Goal: Navigation & Orientation: Find specific page/section

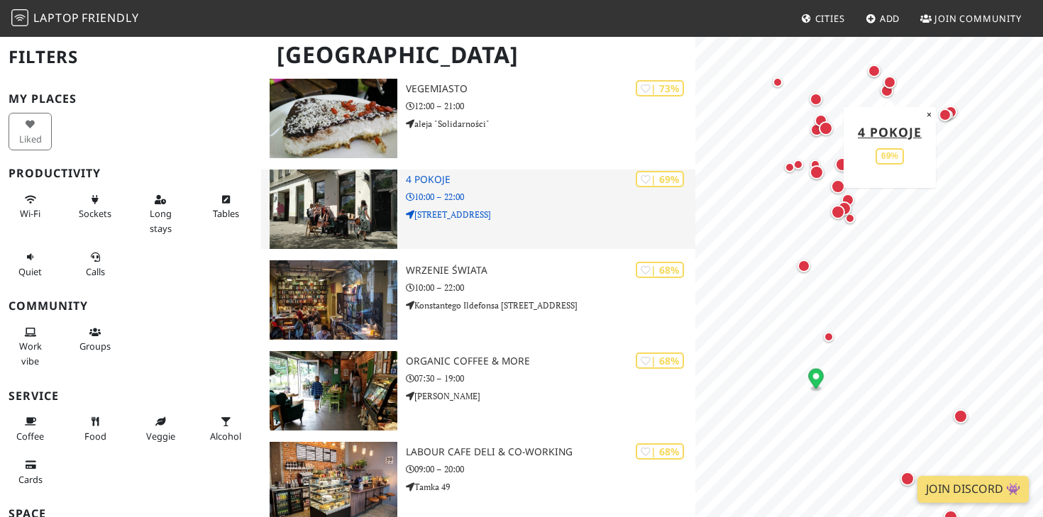
scroll to position [1493, 0]
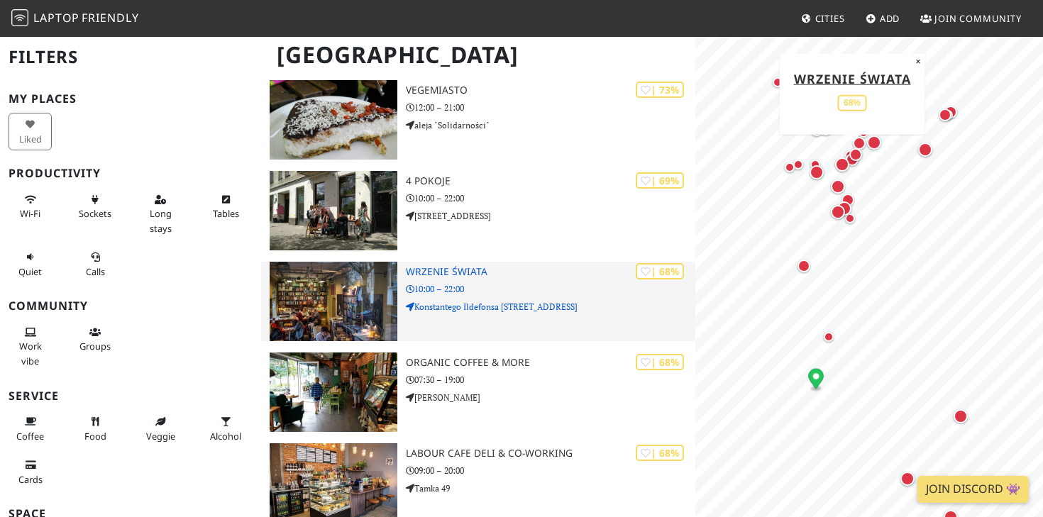
click at [326, 286] on img at bounding box center [334, 301] width 128 height 79
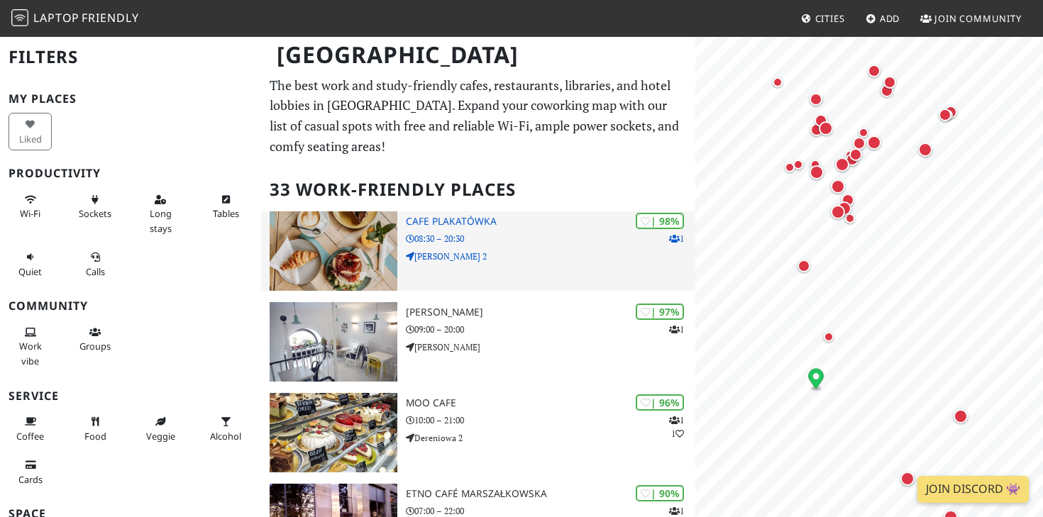
scroll to position [0, 0]
click at [349, 238] on img at bounding box center [334, 250] width 128 height 79
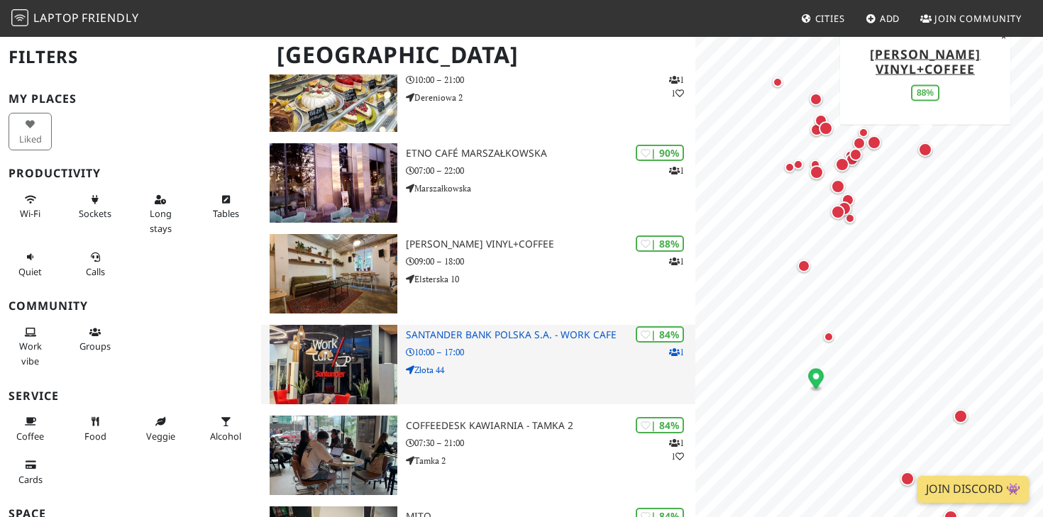
scroll to position [343, 0]
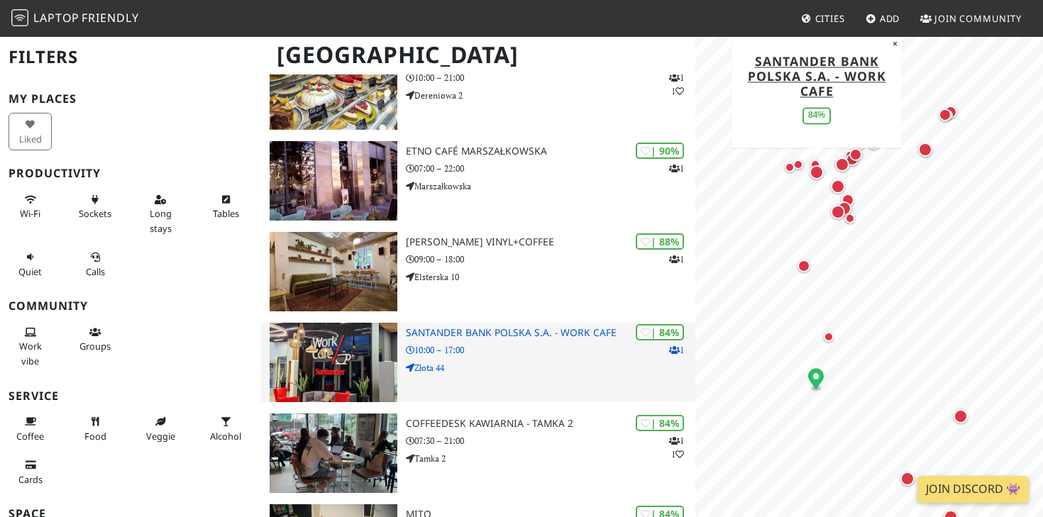
click at [330, 362] on img at bounding box center [334, 362] width 128 height 79
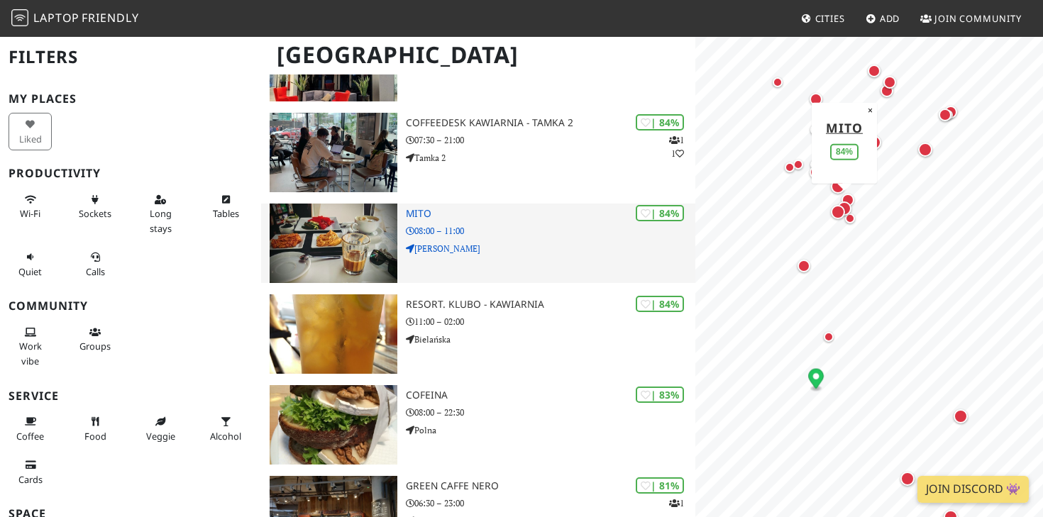
scroll to position [642, 0]
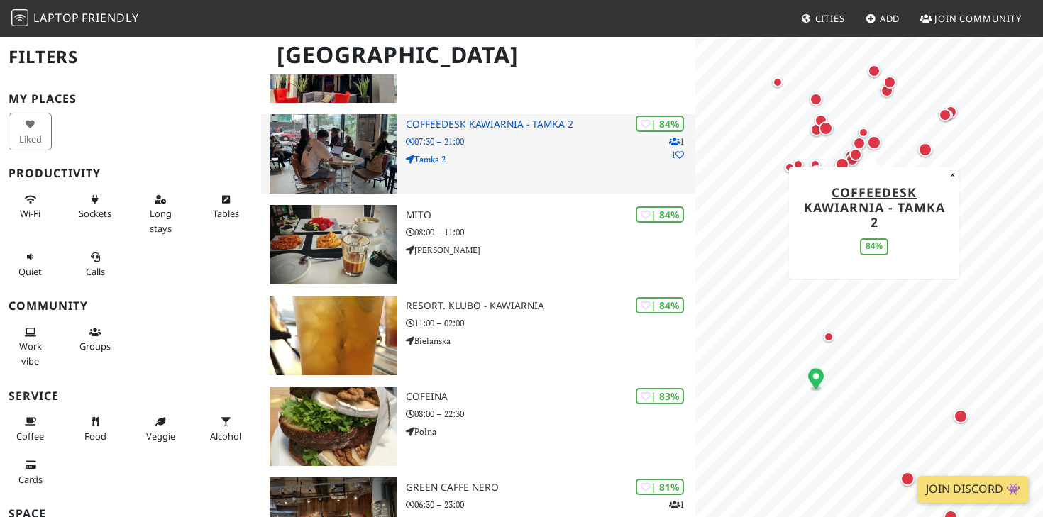
click at [326, 144] on img at bounding box center [334, 153] width 128 height 79
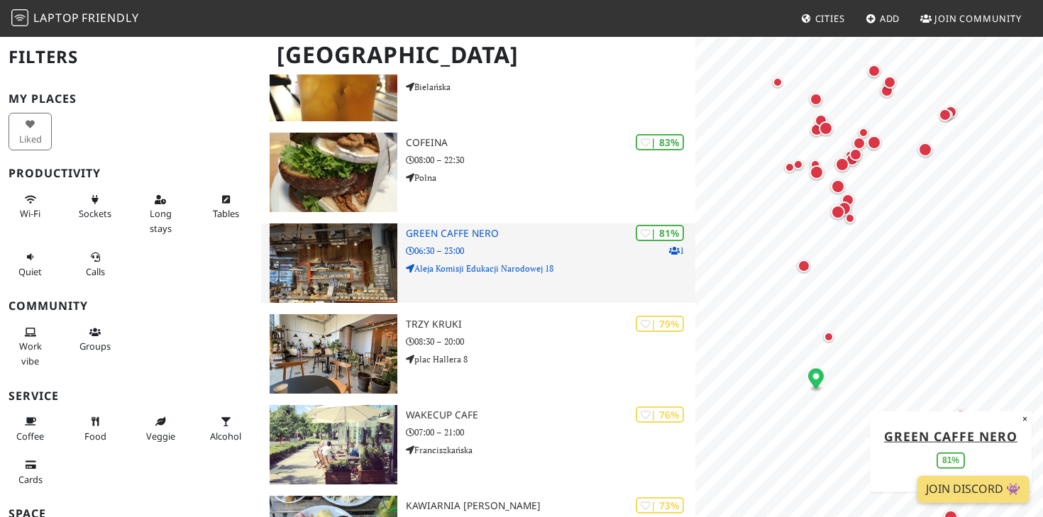
scroll to position [913, 0]
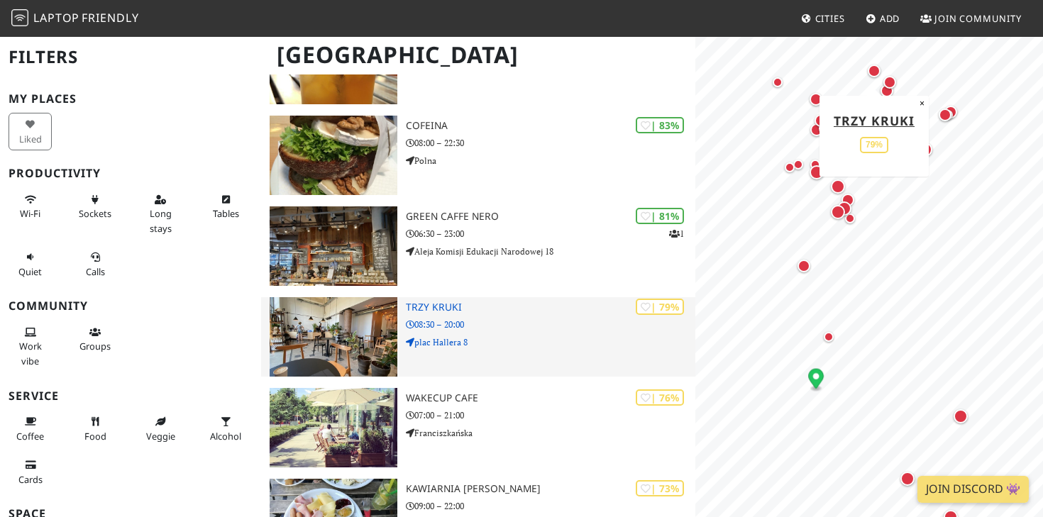
click at [340, 327] on img at bounding box center [334, 336] width 128 height 79
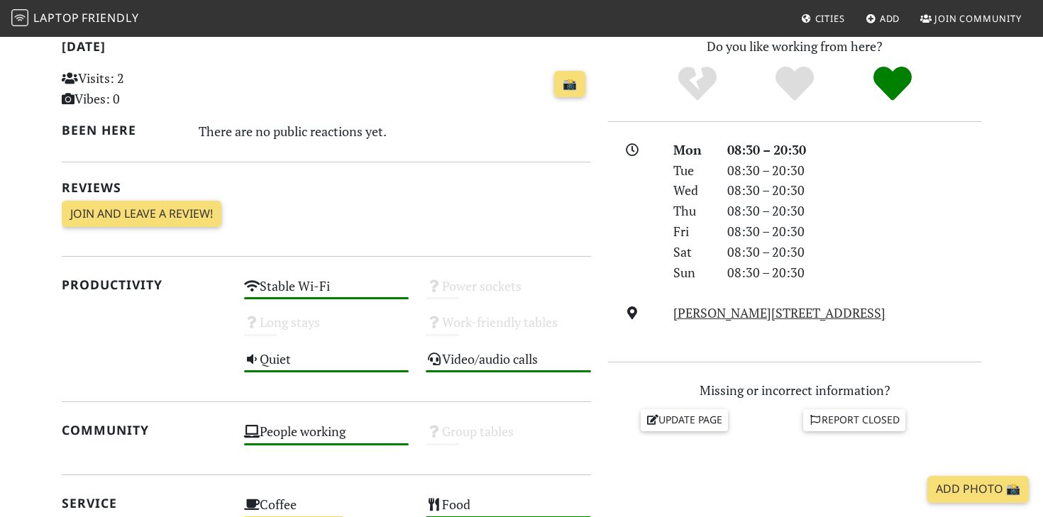
scroll to position [327, 0]
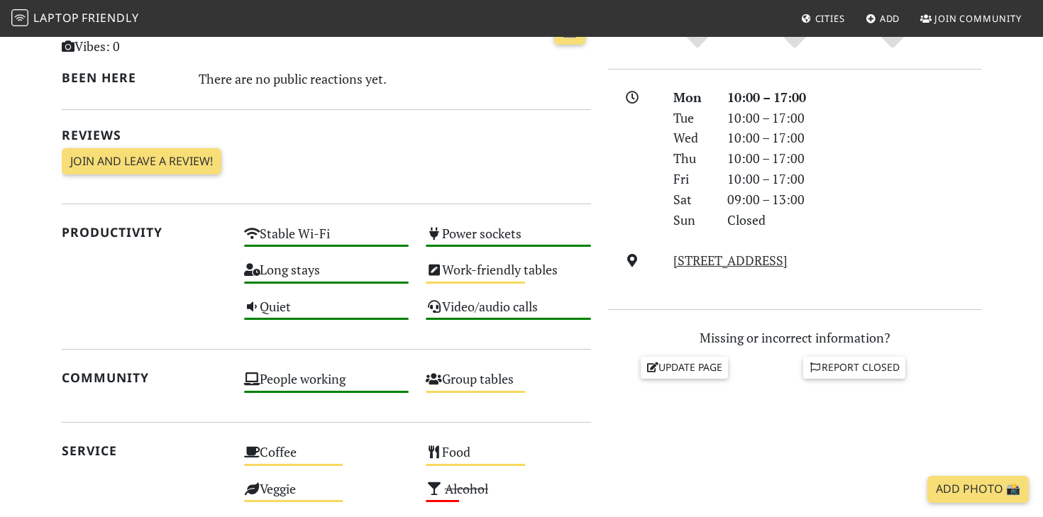
scroll to position [369, 0]
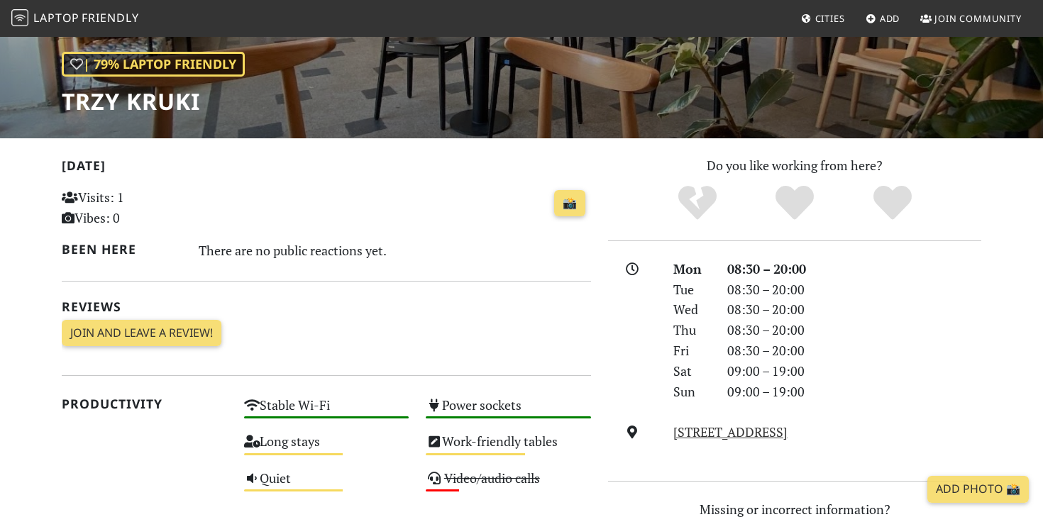
scroll to position [126, 0]
